Goal: Task Accomplishment & Management: Manage account settings

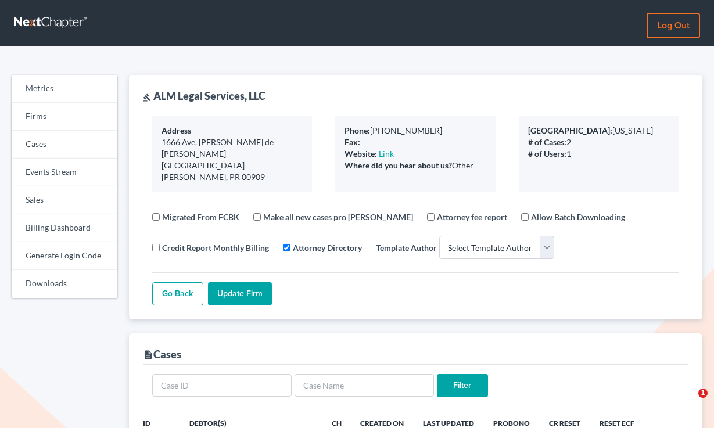
select select
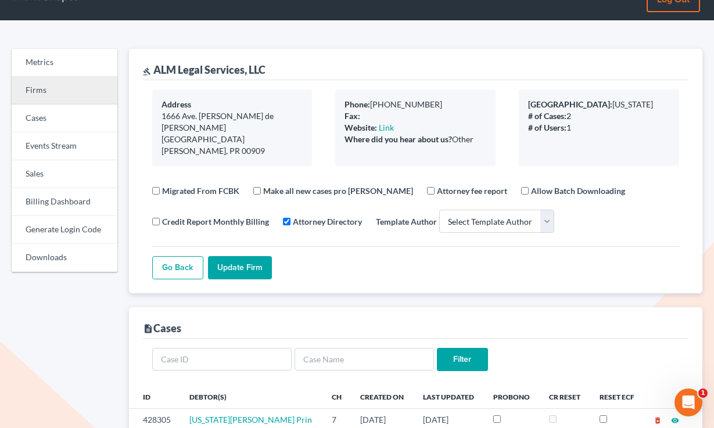
click at [56, 90] on link "Firms" at bounding box center [65, 91] width 106 height 28
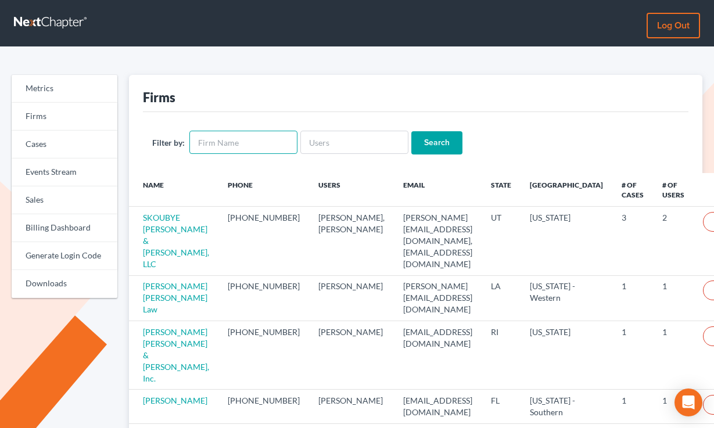
click at [259, 148] on input "text" at bounding box center [243, 142] width 108 height 23
paste input "Nellor Law Office"
type input "Nellor Law Office"
click at [411, 131] on input "Search" at bounding box center [436, 142] width 51 height 23
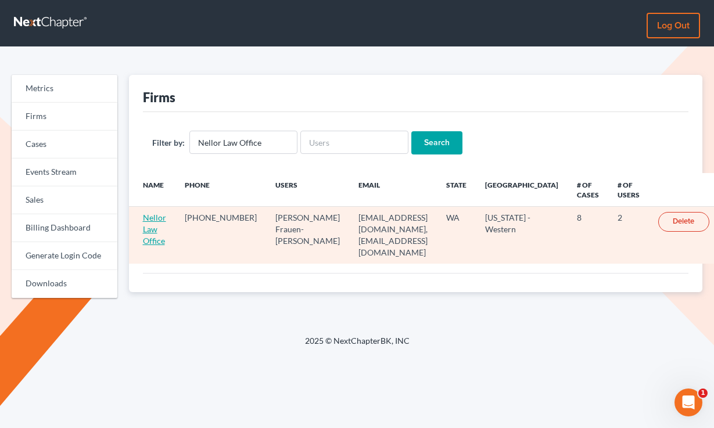
click at [152, 228] on link "Nellor Law Office" at bounding box center [154, 229] width 23 height 33
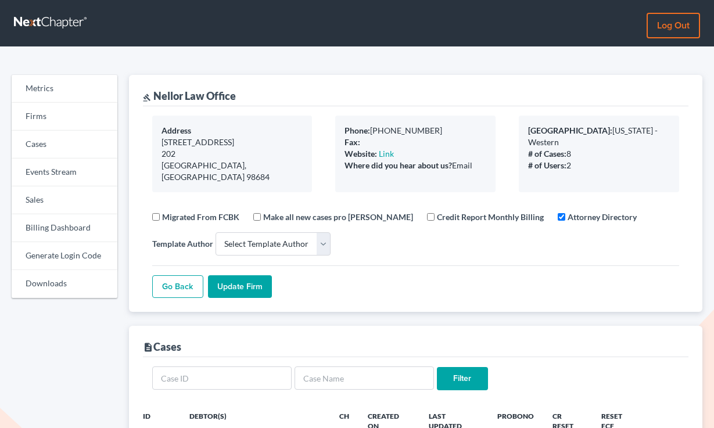
select select
click at [45, 223] on link "Billing Dashboard" at bounding box center [65, 228] width 106 height 28
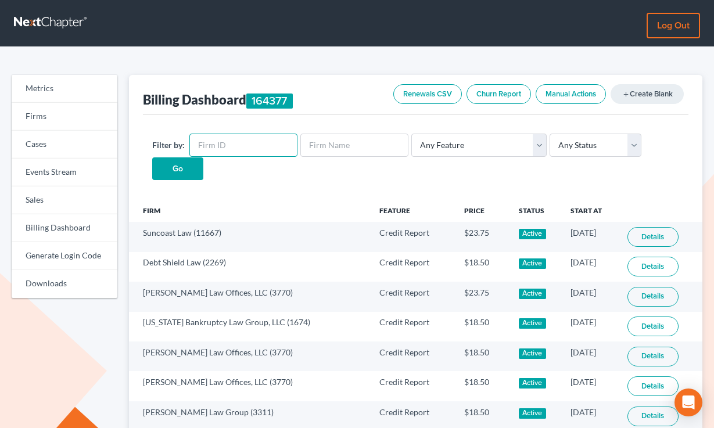
click at [239, 143] on input "text" at bounding box center [243, 145] width 108 height 23
paste input "6576"
type input "6576"
click at [152, 157] on input "Go" at bounding box center [177, 168] width 51 height 23
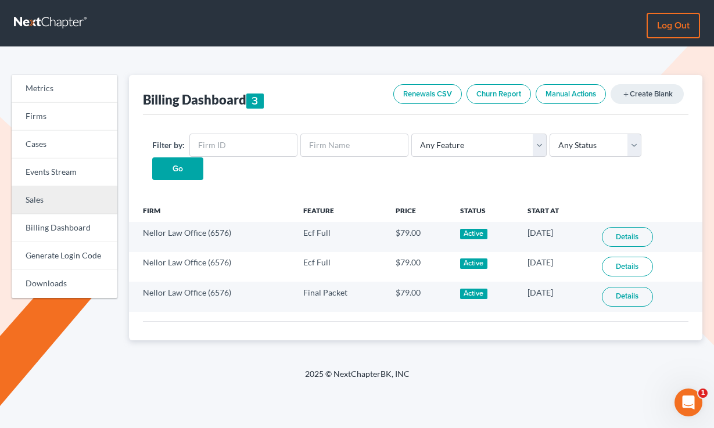
click at [45, 198] on link "Sales" at bounding box center [65, 200] width 106 height 28
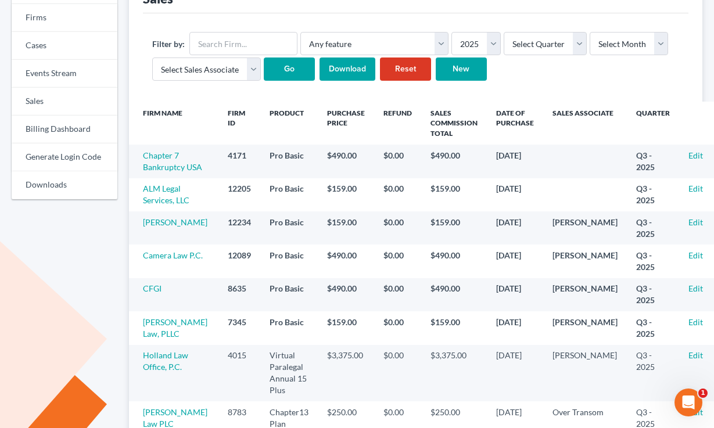
scroll to position [114, 0]
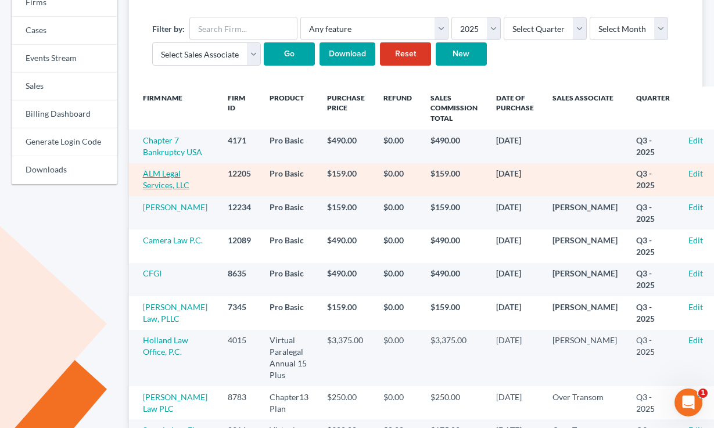
click at [164, 190] on link "ALM Legal Services, LLC" at bounding box center [166, 178] width 46 height 21
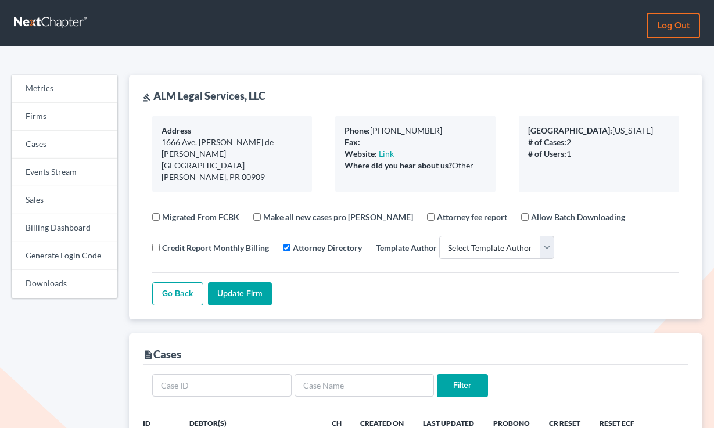
select select
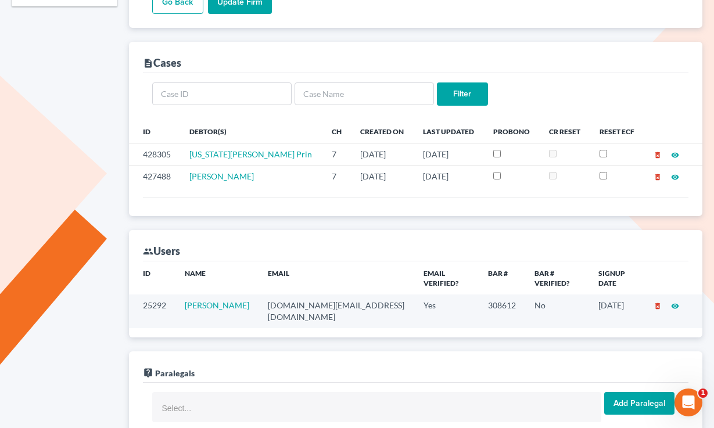
click at [317, 294] on td "alomerlan.law@gmail.com" at bounding box center [336, 310] width 156 height 33
click at [317, 294] on td "[DOMAIN_NAME][EMAIL_ADDRESS][DOMAIN_NAME]" at bounding box center [336, 310] width 156 height 33
click at [317, 294] on td "alomerlan.law@gmail.com" at bounding box center [336, 310] width 156 height 33
copy td "alomerlan.law@gmail.com"
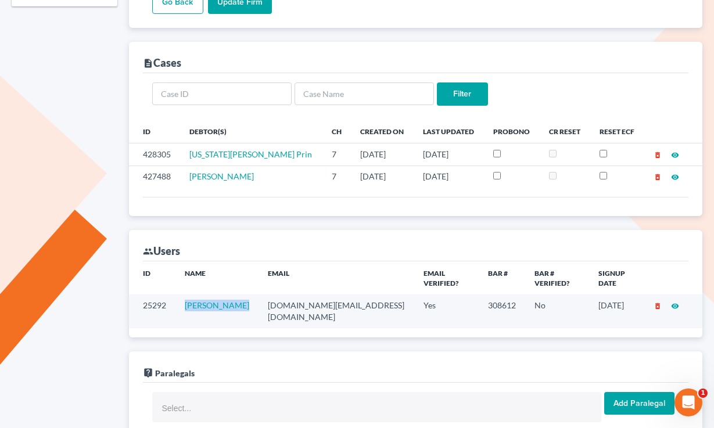
drag, startPoint x: 246, startPoint y: 291, endPoint x: 186, endPoint y: 289, distance: 60.5
click at [186, 294] on td "Alberto Lopez" at bounding box center [216, 310] width 83 height 33
copy link "Alberto Lopez"
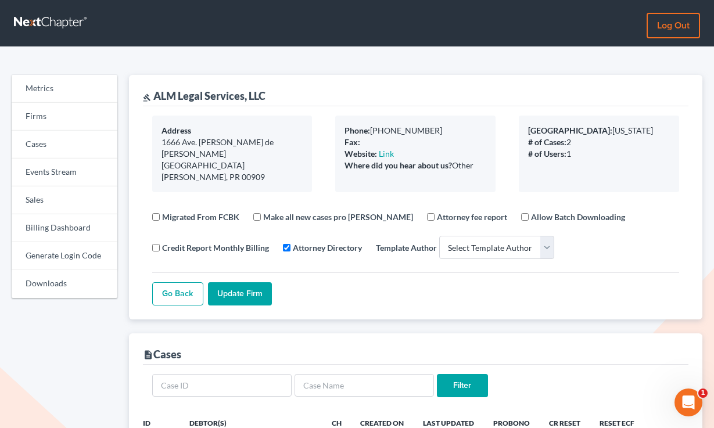
scroll to position [171, 0]
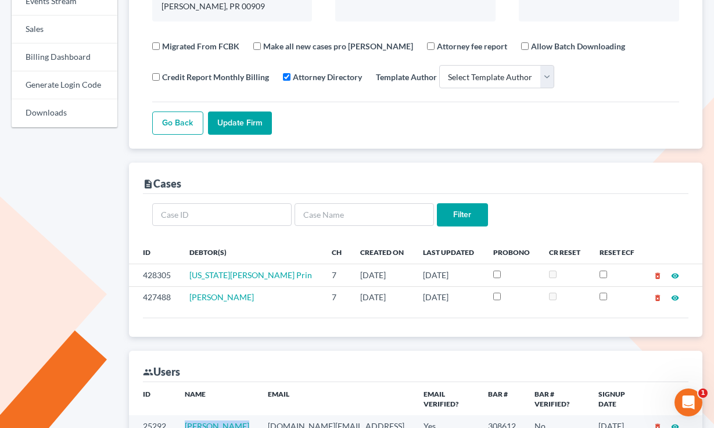
copy link "Alberto Lopez"
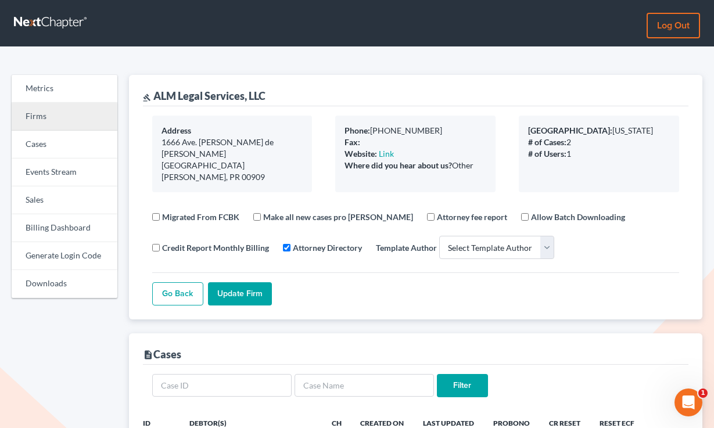
click at [44, 111] on link "Firms" at bounding box center [65, 117] width 106 height 28
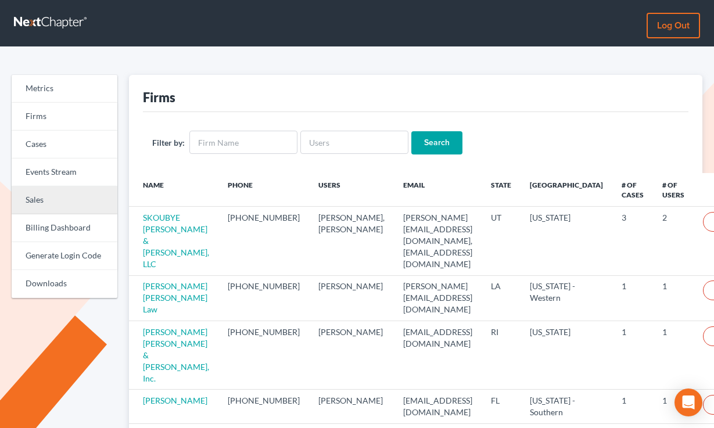
click at [41, 197] on link "Sales" at bounding box center [65, 200] width 106 height 28
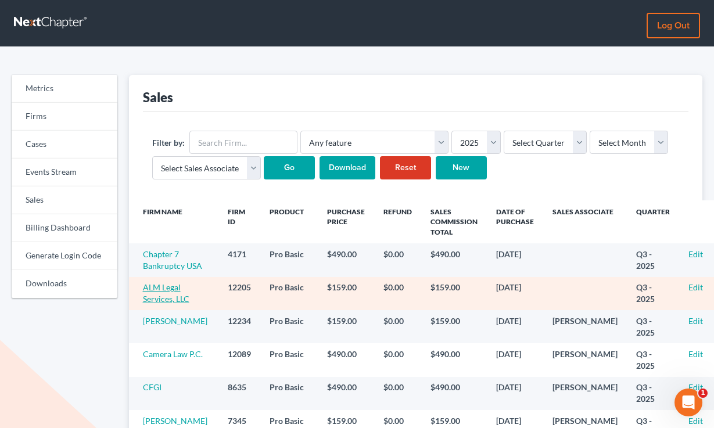
click at [167, 304] on link "ALM Legal Services, LLC" at bounding box center [166, 292] width 46 height 21
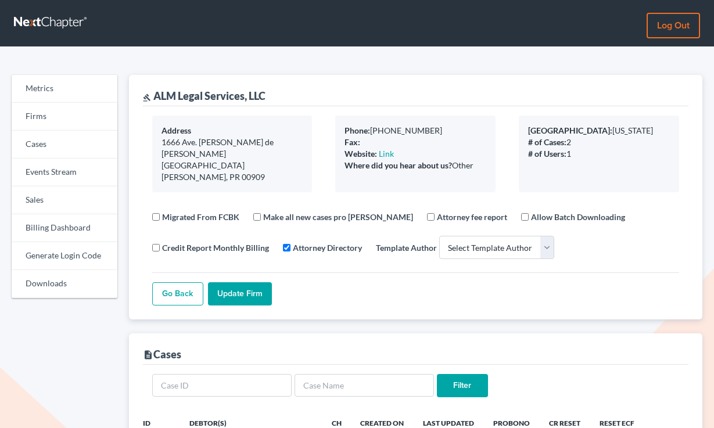
select select
drag, startPoint x: 480, startPoint y: 164, endPoint x: 333, endPoint y: 117, distance: 154.1
click at [333, 117] on div "Phone: [PHONE_NUMBER] Fax: Website: Link Where did you hear about us? Other" at bounding box center [416, 154] width 184 height 77
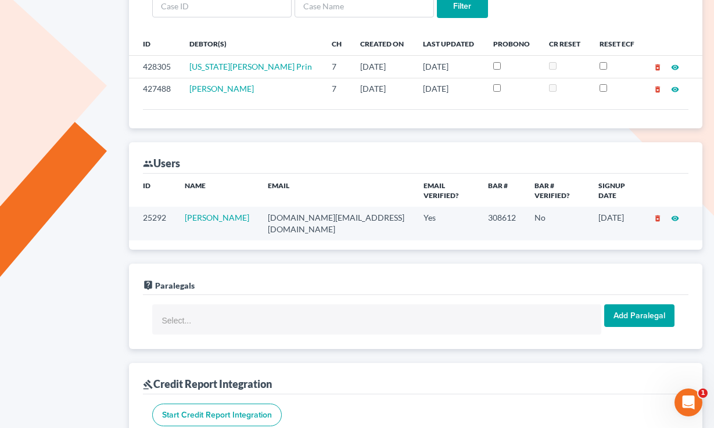
scroll to position [395, 0]
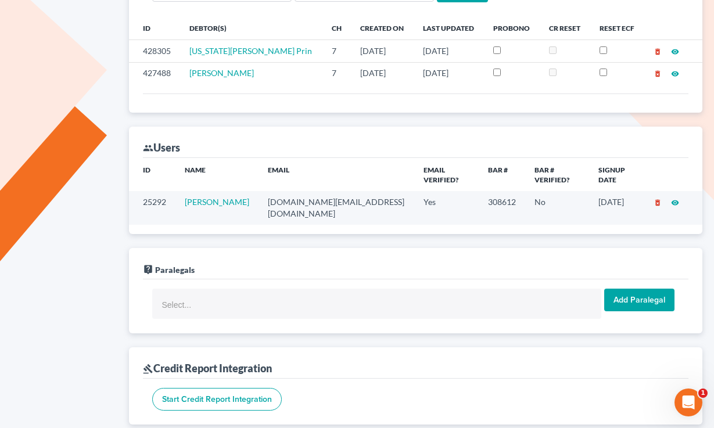
drag, startPoint x: 625, startPoint y: 182, endPoint x: 577, endPoint y: 186, distance: 48.4
click at [589, 191] on td "[DATE]" at bounding box center [616, 207] width 55 height 33
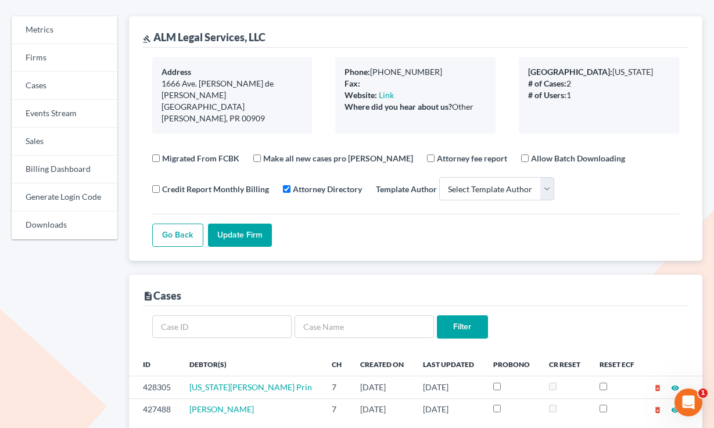
scroll to position [0, 0]
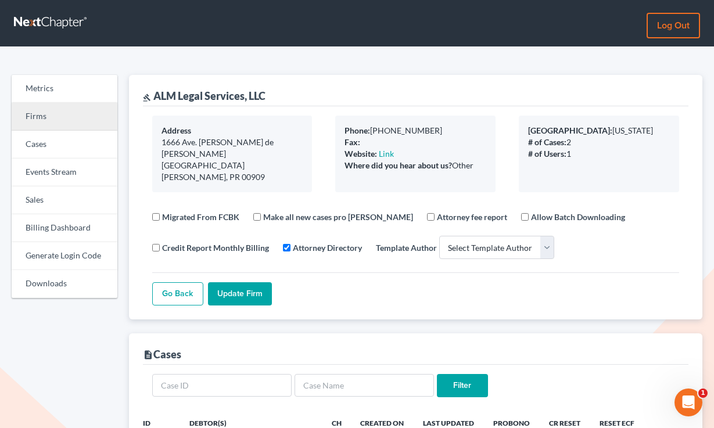
click at [50, 103] on link "Firms" at bounding box center [65, 117] width 106 height 28
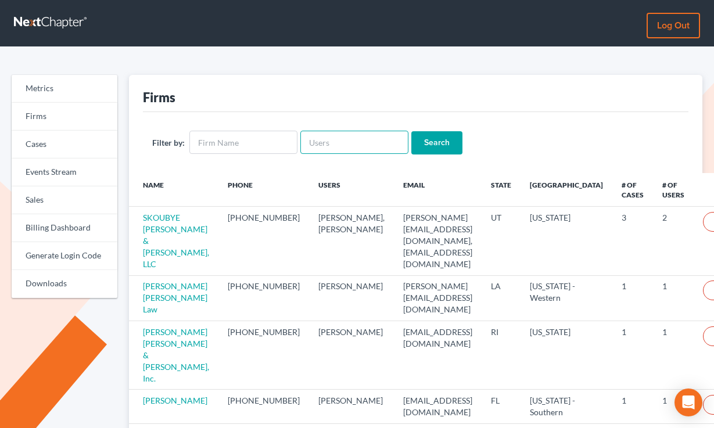
click at [319, 136] on input "text" at bounding box center [354, 142] width 108 height 23
paste input "[EMAIL_ADDRESS][DOMAIN_NAME]"
type input "[EMAIL_ADDRESS][DOMAIN_NAME]"
click at [411, 131] on input "Search" at bounding box center [436, 142] width 51 height 23
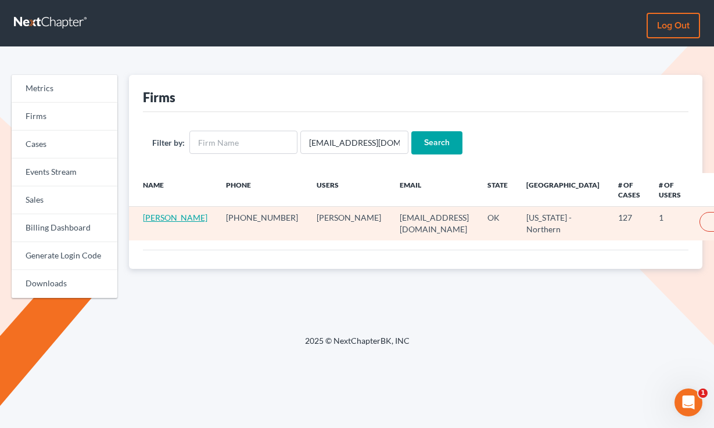
click at [149, 222] on link "[PERSON_NAME]" at bounding box center [175, 218] width 64 height 10
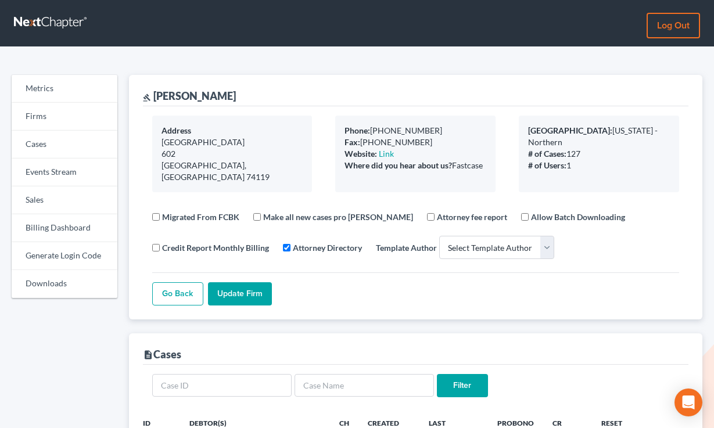
select select
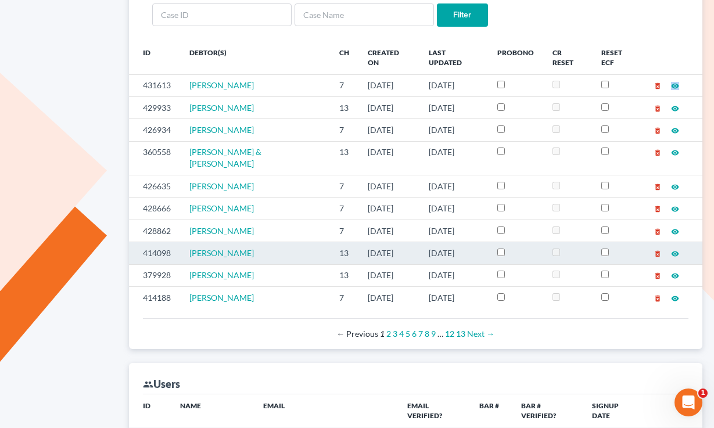
scroll to position [429, 0]
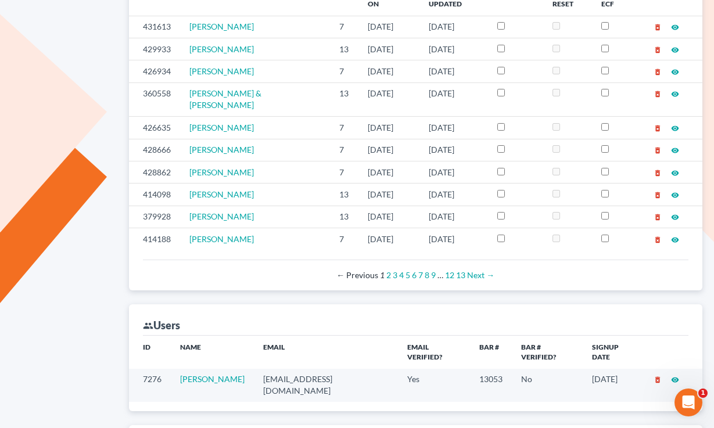
click at [307, 369] on td "jwstamper@aol.com" at bounding box center [326, 385] width 144 height 33
copy td "jwstamper@aol.com"
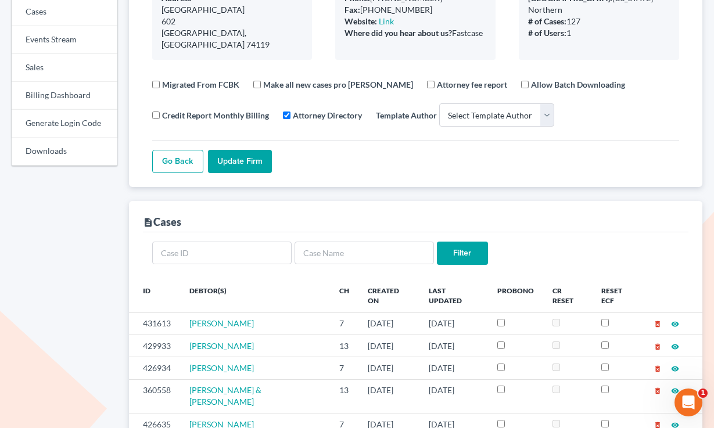
scroll to position [0, 0]
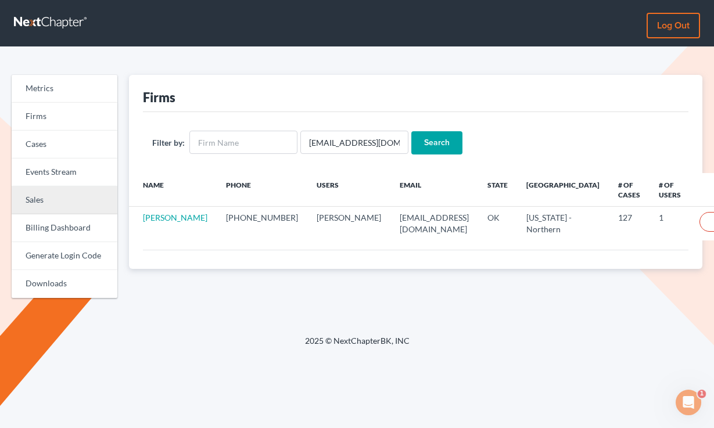
click at [37, 206] on link "Sales" at bounding box center [65, 200] width 106 height 28
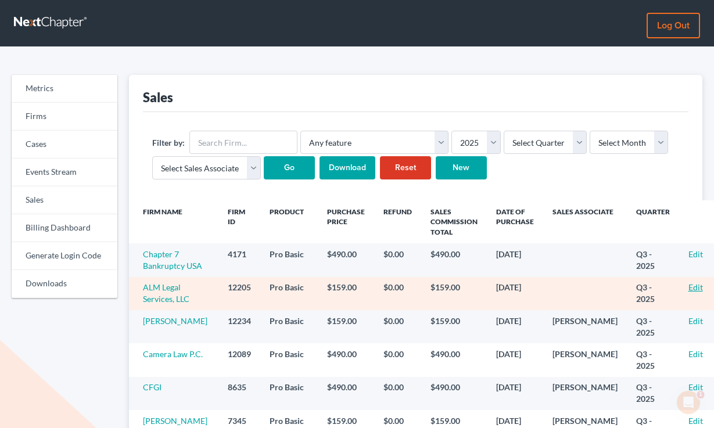
click at [688, 292] on link "Edit" at bounding box center [695, 287] width 15 height 10
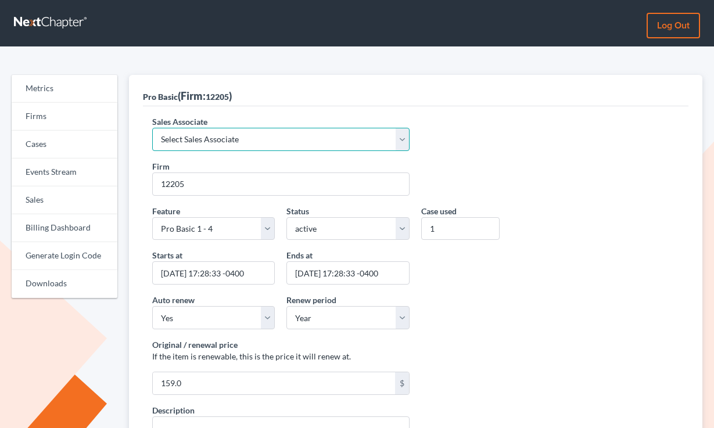
click at [237, 131] on select "Select Sales Associate Alex Seymour Over Transom Tim Shadoan" at bounding box center [281, 139] width 258 height 23
select select "7676"
click at [152, 128] on select "Select Sales Associate Alex Seymour Over Transom Tim Shadoan" at bounding box center [281, 139] width 258 height 23
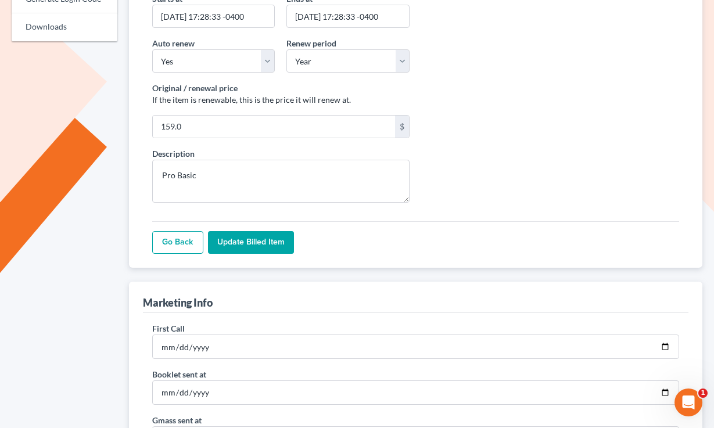
click at [256, 248] on input "Update Billed item" at bounding box center [251, 242] width 86 height 23
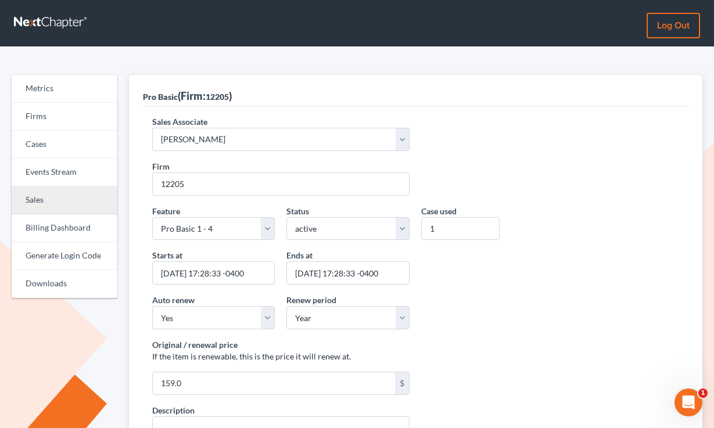
click at [55, 196] on link "Sales" at bounding box center [65, 200] width 106 height 28
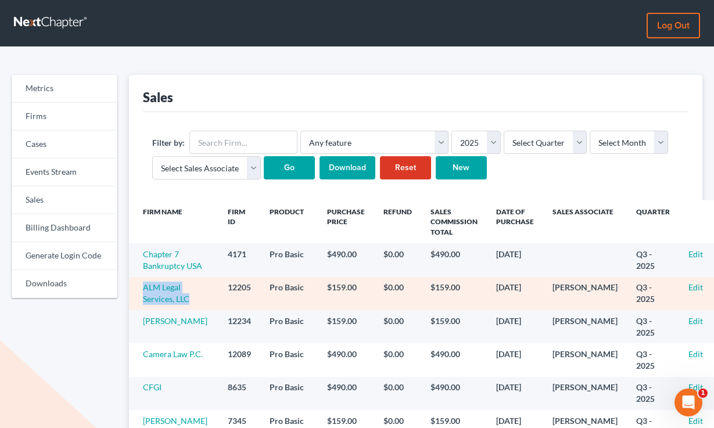
drag, startPoint x: 191, startPoint y: 314, endPoint x: 135, endPoint y: 292, distance: 59.2
click at [135, 292] on td "ALM Legal Services, LLC" at bounding box center [173, 293] width 89 height 33
copy link "ALM Legal Services, LLC"
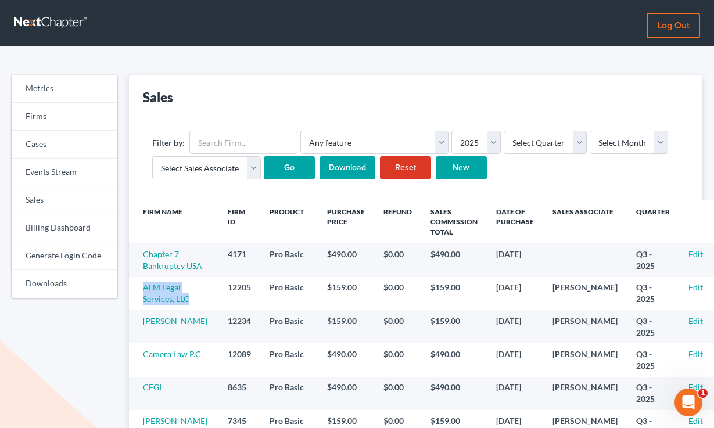
scroll to position [37, 0]
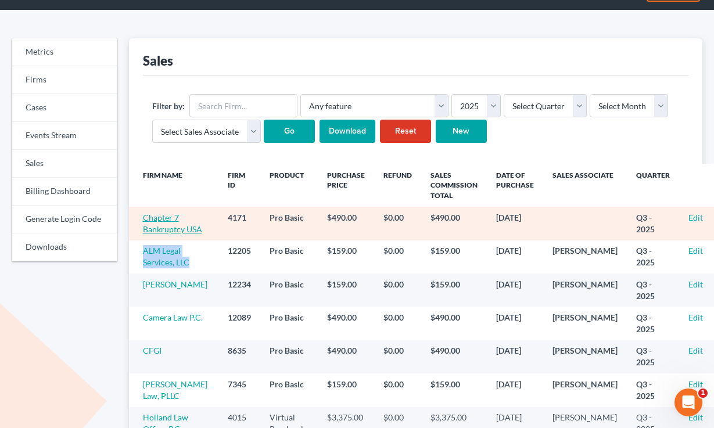
click at [166, 233] on link "Chapter 7 Bankruptcy USA" at bounding box center [172, 223] width 59 height 21
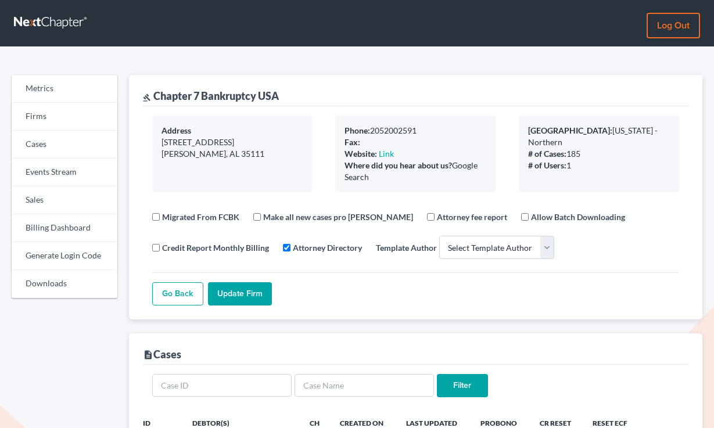
select select
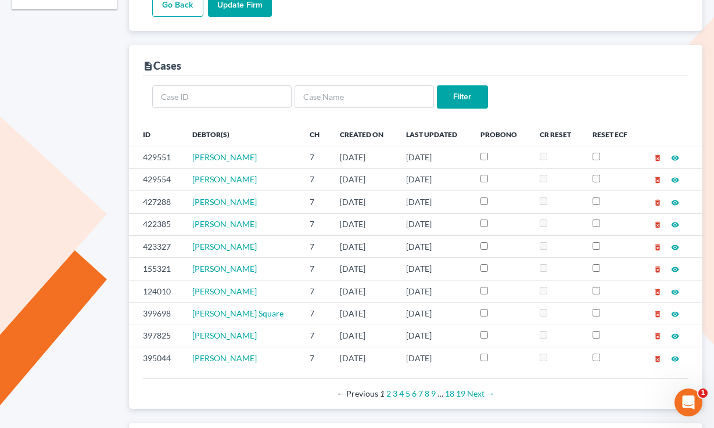
scroll to position [491, 0]
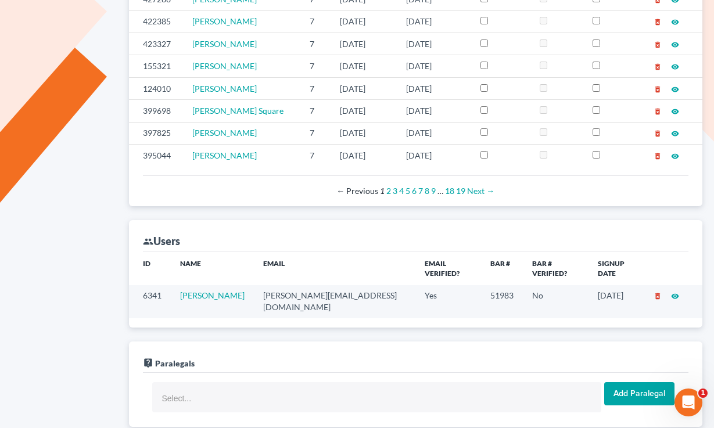
click at [319, 294] on td "phillip@chapter7bankruptcyusa.online" at bounding box center [334, 301] width 161 height 33
copy td "phillip@chapter7bankruptcyusa.online"
drag, startPoint x: 211, startPoint y: 306, endPoint x: 178, endPoint y: 301, distance: 33.4
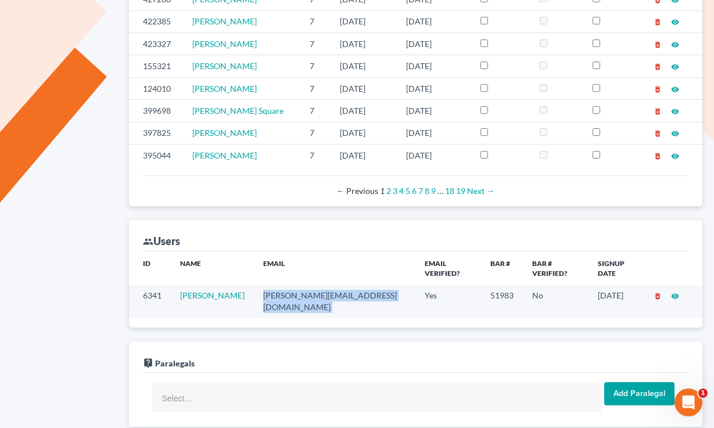
click at [178, 301] on td "Phillip Powell" at bounding box center [212, 301] width 83 height 33
copy link "Phillip Powell"
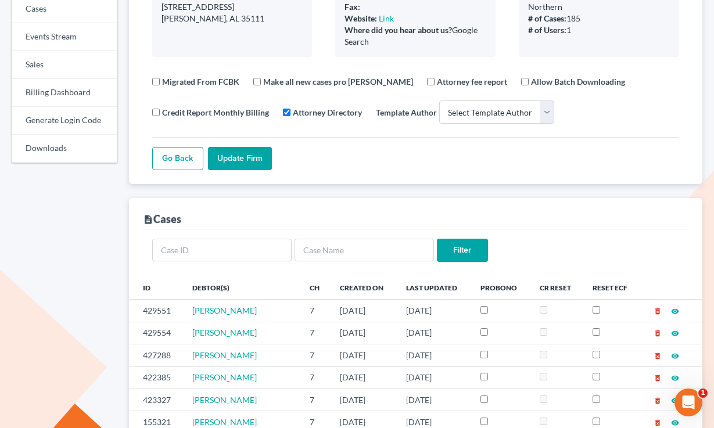
scroll to position [97, 0]
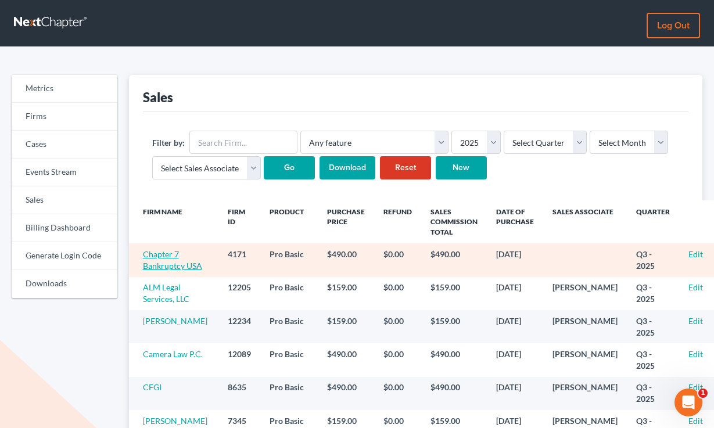
click at [161, 258] on link "Chapter 7 Bankruptcy USA" at bounding box center [172, 259] width 59 height 21
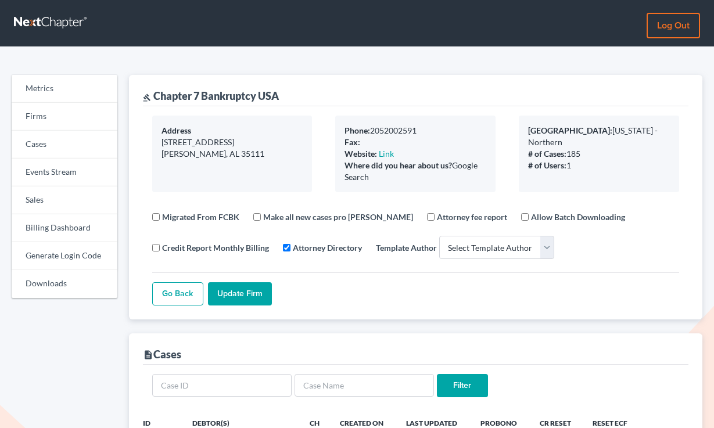
select select
drag, startPoint x: 388, startPoint y: 191, endPoint x: 335, endPoint y: 138, distance: 74.7
click at [335, 138] on div "Phone: 2052002591 Fax: Website: Link Where did you hear about us? Google Search" at bounding box center [415, 154] width 160 height 77
click at [375, 193] on div "Address 12898 Woodland Park Circle McCalla, AL 35111 Phone: 2052002591 Fax: Web…" at bounding box center [416, 212] width 546 height 213
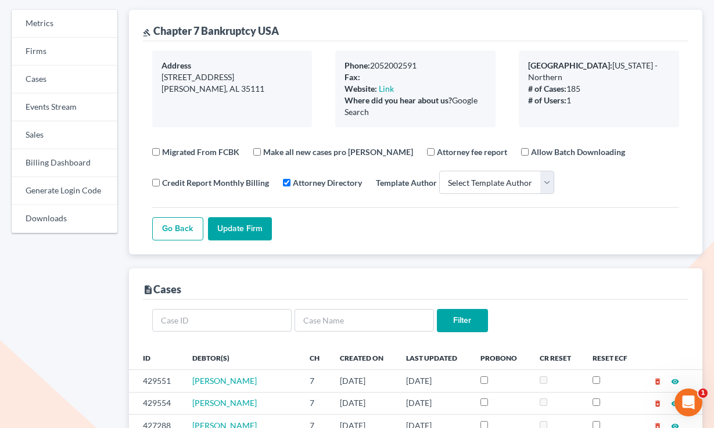
scroll to position [304, 0]
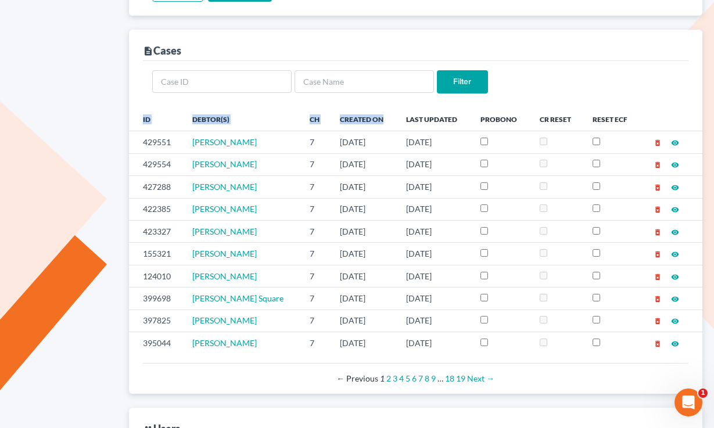
drag, startPoint x: 395, startPoint y: 116, endPoint x: 142, endPoint y: 121, distance: 253.3
click at [142, 121] on tr "ID Debtor(s) Ch Created On Last Updated ProBono CR Reset Reset ECF" at bounding box center [416, 118] width 574 height 23
click at [311, 127] on th "Ch" at bounding box center [315, 118] width 30 height 23
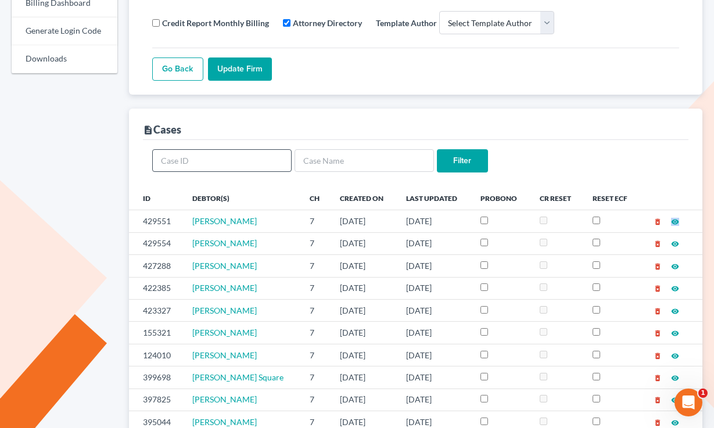
scroll to position [0, 0]
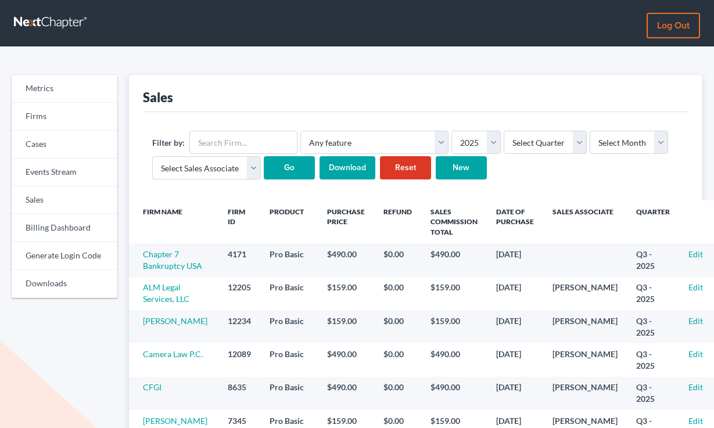
scroll to position [125, 0]
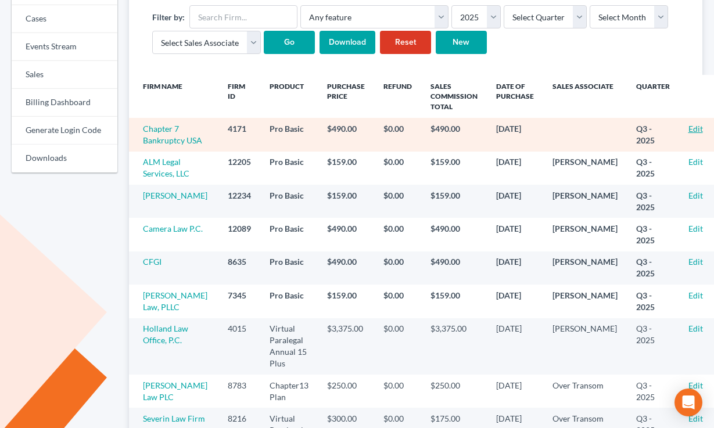
click at [688, 124] on link "Edit" at bounding box center [695, 129] width 15 height 10
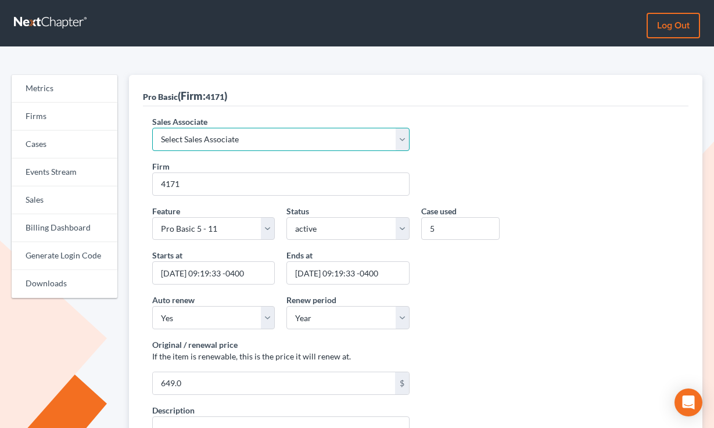
click at [230, 141] on select "Select Sales Associate [PERSON_NAME] Over Transom [PERSON_NAME]" at bounding box center [281, 139] width 258 height 23
select select "7676"
click at [152, 128] on select "Select Sales Associate [PERSON_NAME] Over Transom [PERSON_NAME]" at bounding box center [281, 139] width 258 height 23
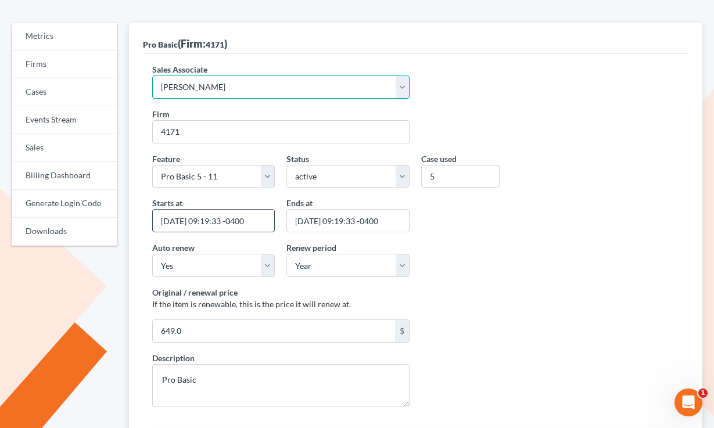
scroll to position [119, 0]
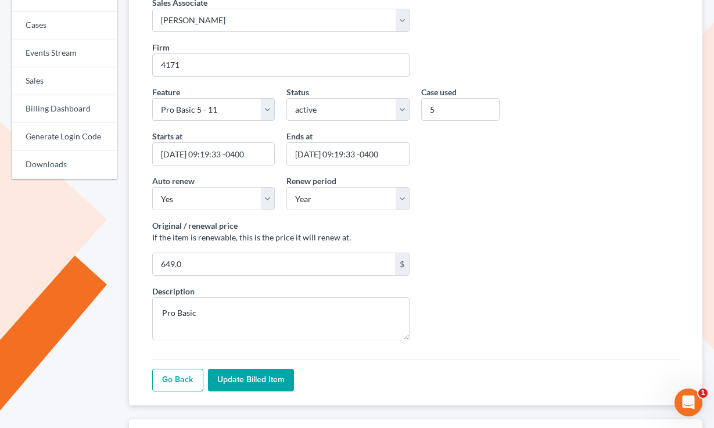
click at [259, 368] on div "Go Back Update Billed item" at bounding box center [415, 375] width 527 height 33
click at [256, 382] on input "Update Billed item" at bounding box center [251, 380] width 86 height 23
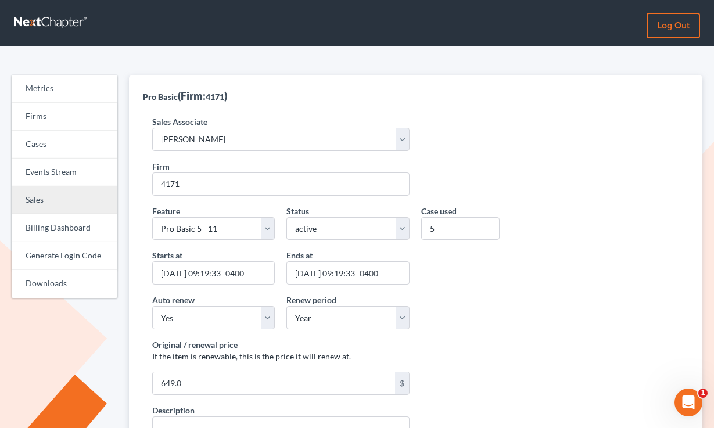
click at [44, 199] on link "Sales" at bounding box center [65, 200] width 106 height 28
